Goal: Transaction & Acquisition: Purchase product/service

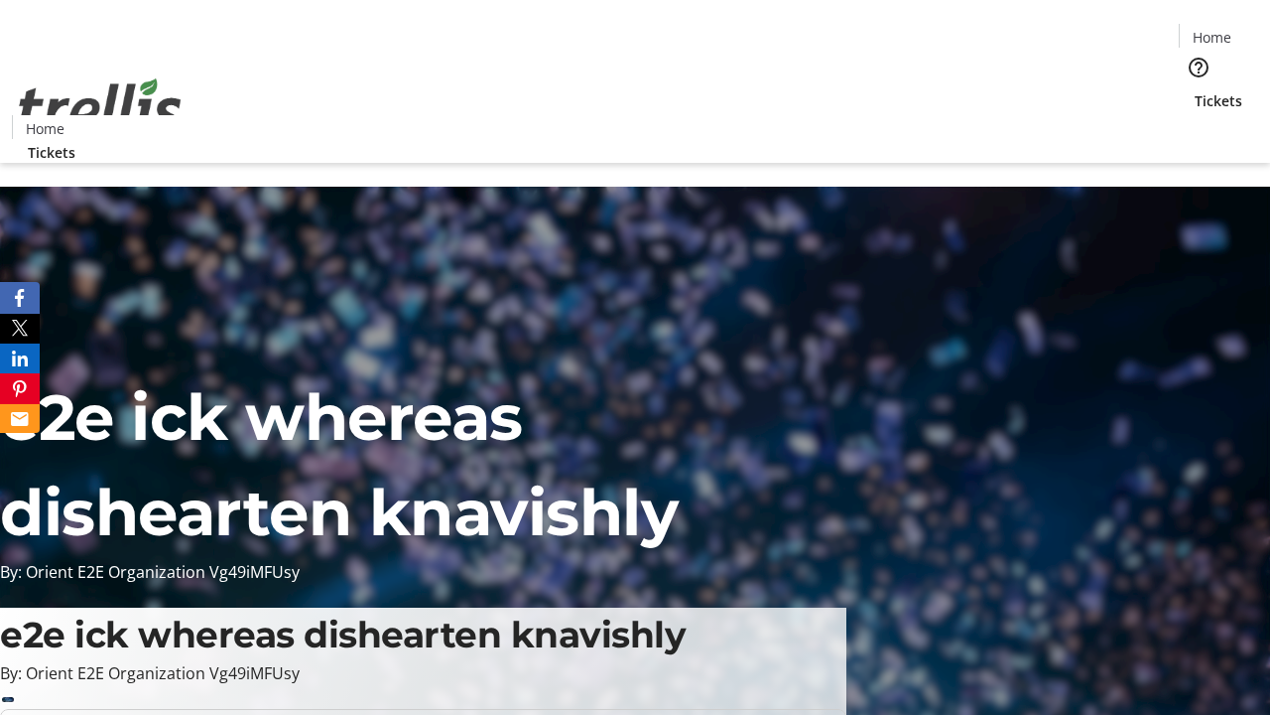
click at [1195, 90] on span "Tickets" at bounding box center [1219, 100] width 48 height 21
